Goal: Information Seeking & Learning: Learn about a topic

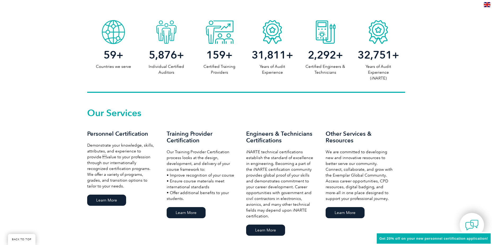
scroll to position [283, 0]
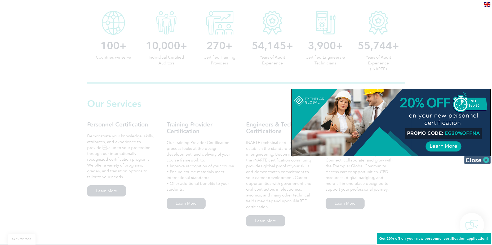
click at [491, 158] on img at bounding box center [477, 160] width 27 height 8
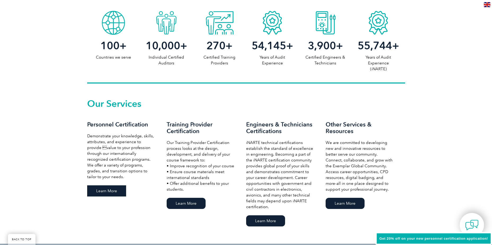
click at [110, 191] on link "Learn More" at bounding box center [106, 190] width 39 height 11
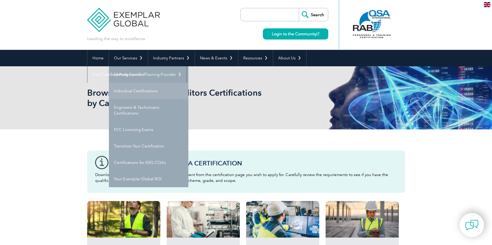
click at [139, 91] on link "Individual Certifications" at bounding box center [149, 91] width 80 height 16
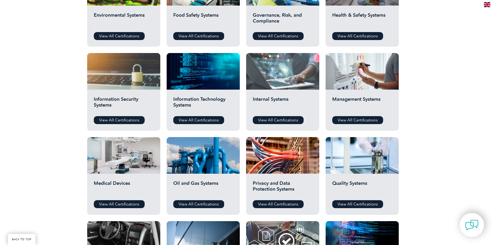
scroll to position [247, 0]
